Goal: Information Seeking & Learning: Learn about a topic

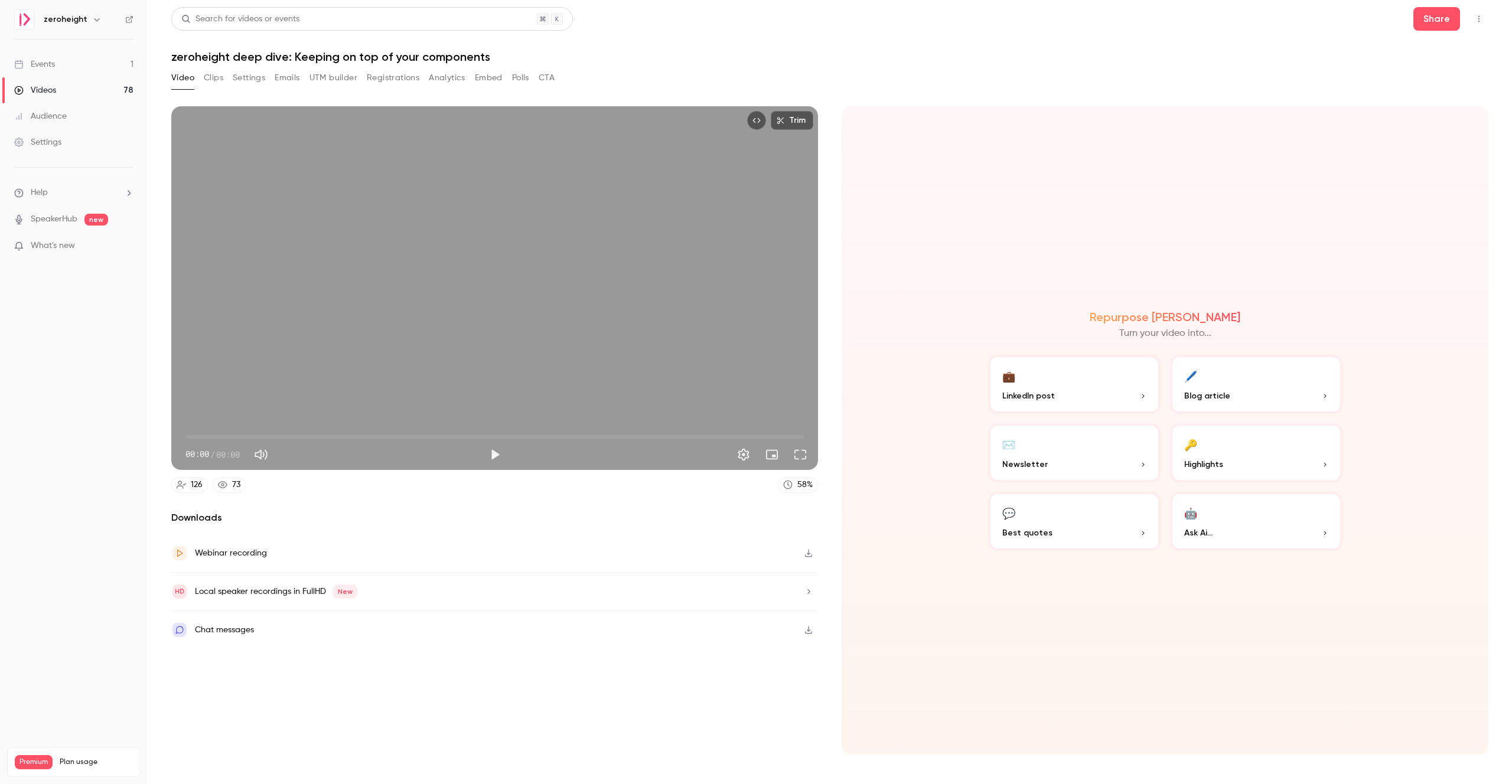
click at [61, 65] on link "Events 1" at bounding box center [73, 65] width 148 height 26
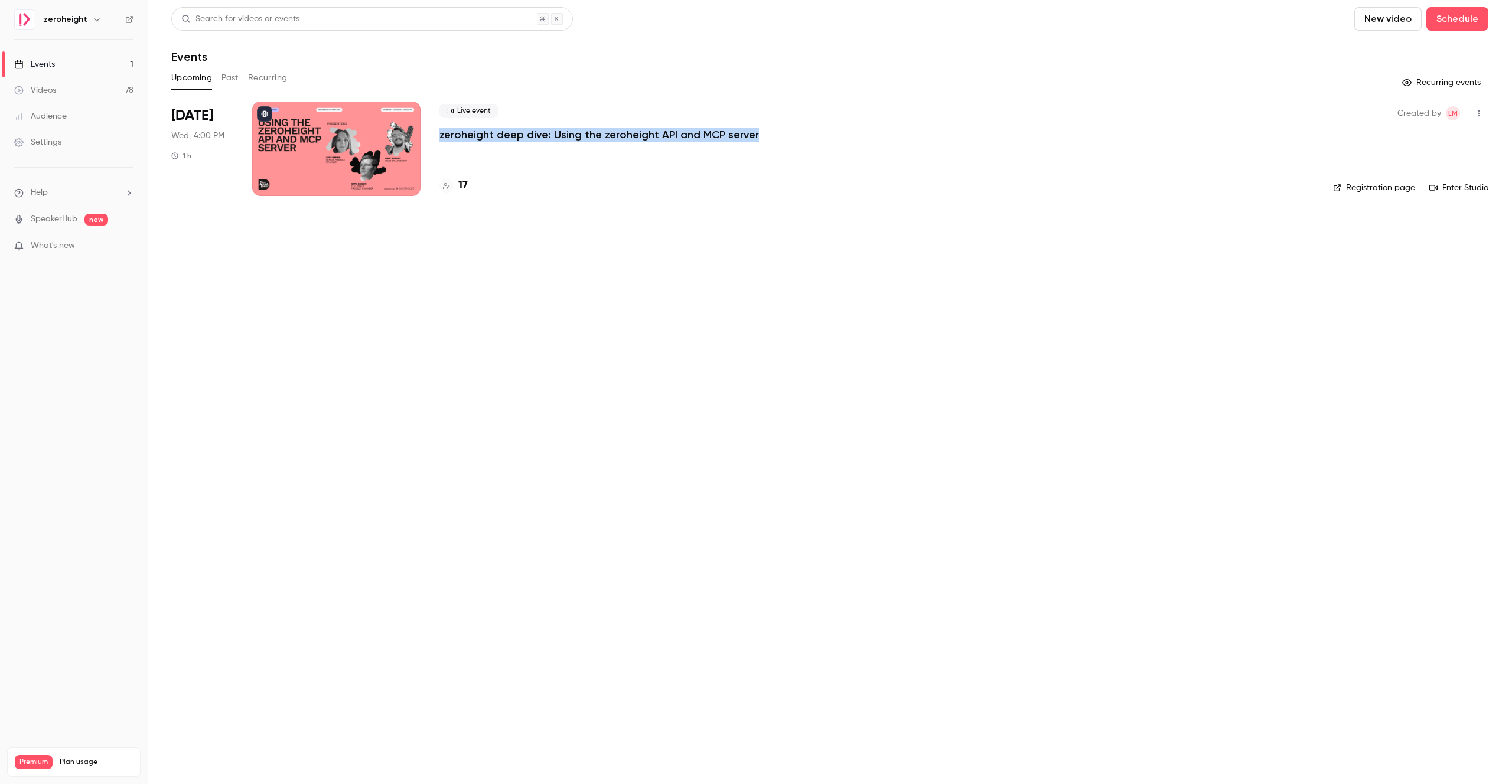
drag, startPoint x: 758, startPoint y: 132, endPoint x: 441, endPoint y: 139, distance: 317.1
click at [441, 139] on div "Live event zeroheight deep dive: Using the zeroheight API and MCP server" at bounding box center [877, 122] width 875 height 38
copy p "zeroheight deep dive: Using the zeroheight API and MCP server"
click at [593, 290] on main "Search for videos or events New video Schedule Events Upcoming Past Recurring R…" at bounding box center [829, 392] width 1364 height 784
